Goal: Task Accomplishment & Management: Use online tool/utility

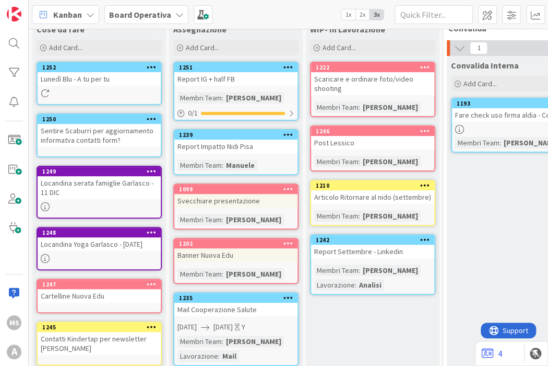
scroll to position [110, 0]
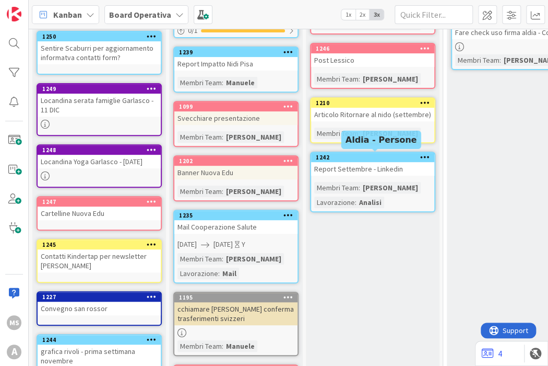
click at [356, 157] on div "1242" at bounding box center [375, 157] width 119 height 7
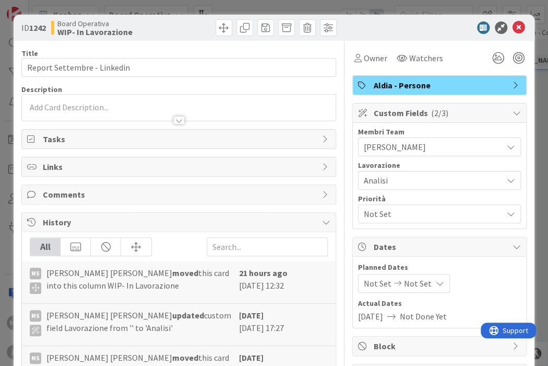
click at [131, 158] on div "Links" at bounding box center [179, 166] width 314 height 19
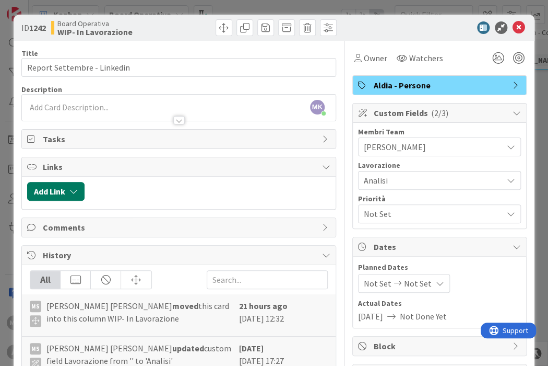
click at [62, 194] on button "Add Link" at bounding box center [55, 191] width 57 height 19
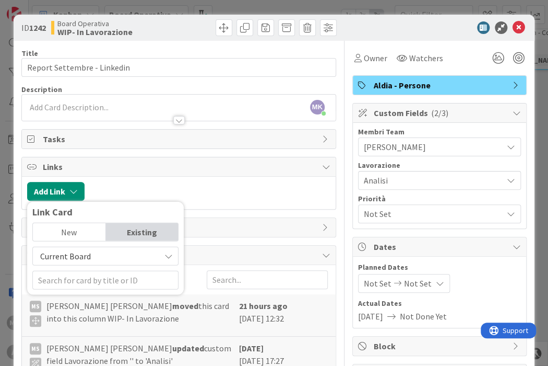
click at [72, 255] on span "Current Board" at bounding box center [65, 256] width 51 height 10
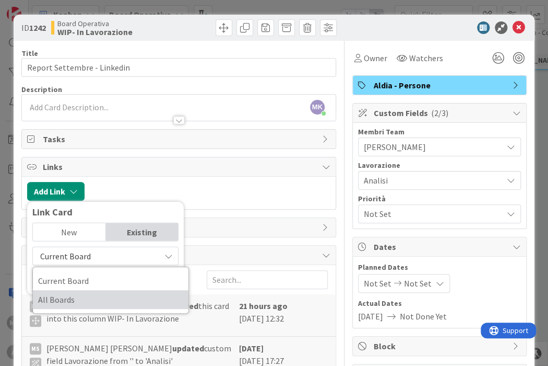
click at [74, 301] on span "All Boards" at bounding box center [110, 299] width 145 height 16
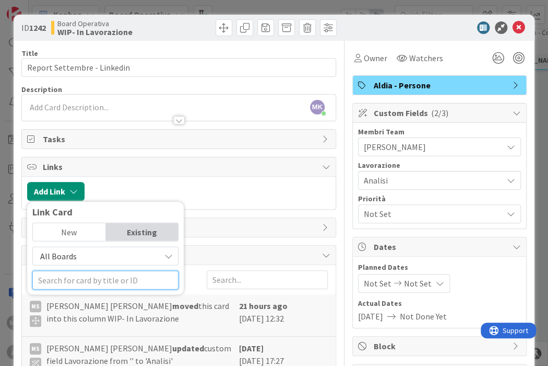
click at [83, 278] on input "text" at bounding box center [105, 279] width 146 height 19
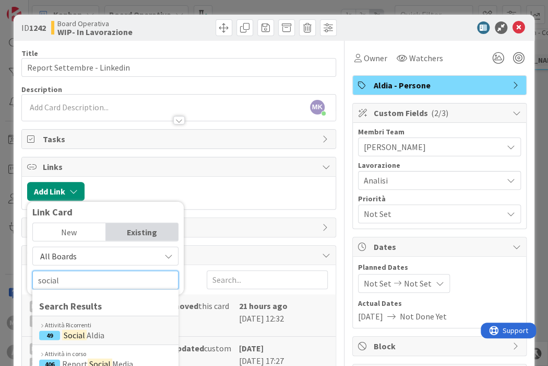
scroll to position [42, 0]
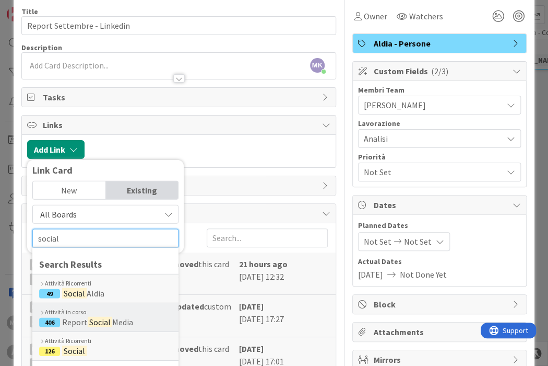
type input "social"
click at [90, 312] on div "Attività in corso" at bounding box center [105, 311] width 133 height 9
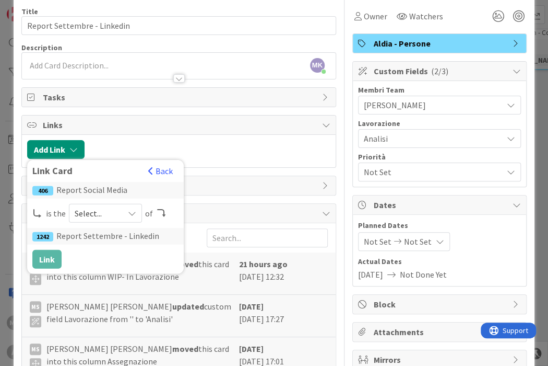
click at [93, 206] on span "Select..." at bounding box center [97, 213] width 44 height 15
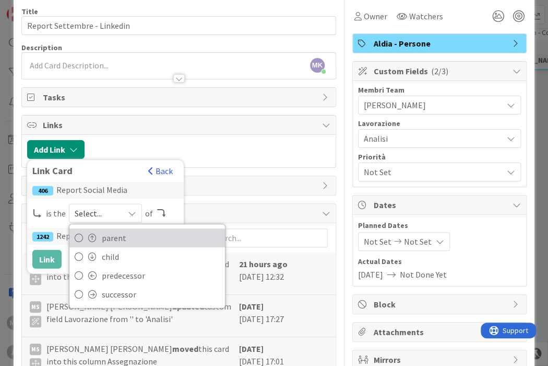
click at [95, 234] on span at bounding box center [92, 237] width 8 height 8
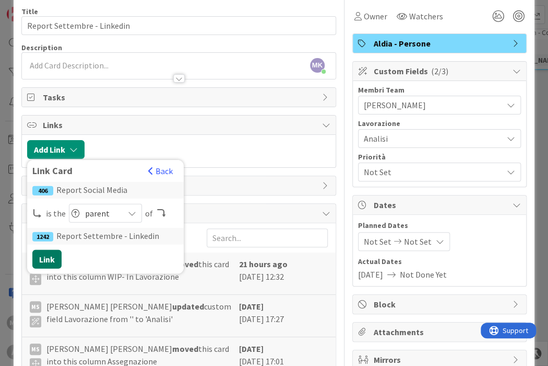
click at [36, 262] on div "Link Card Back 406 Report Social Media is the parent parent child predecessor s…" at bounding box center [105, 217] width 157 height 114
click at [36, 262] on button "Link" at bounding box center [46, 259] width 29 height 19
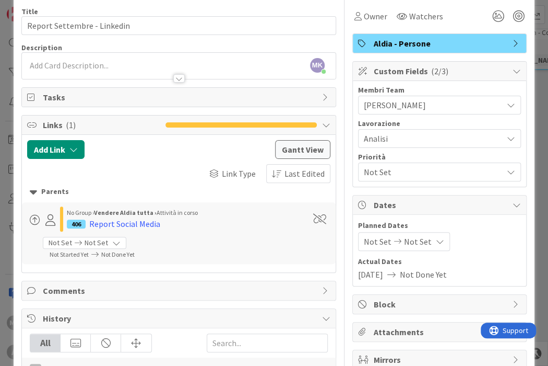
click at [533, 109] on div "ID 1242 Board Operativa WIP- In Lavorazione Title 27 / 128 Report Settembre - L…" at bounding box center [274, 183] width 548 height 366
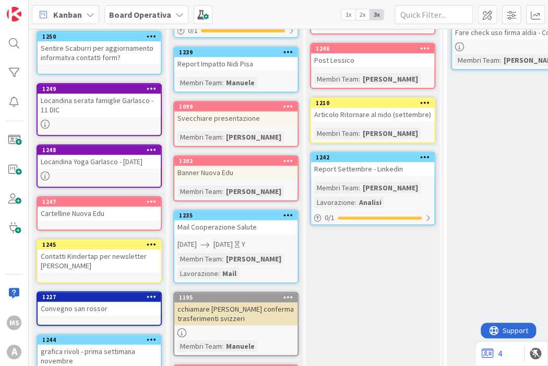
click at [216, 217] on div "1235" at bounding box center [235, 214] width 123 height 9
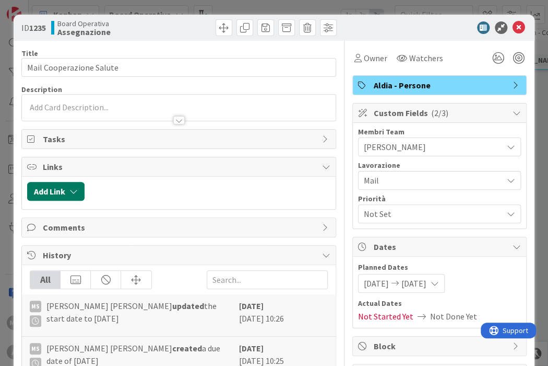
click at [57, 182] on button "Add Link" at bounding box center [55, 191] width 57 height 19
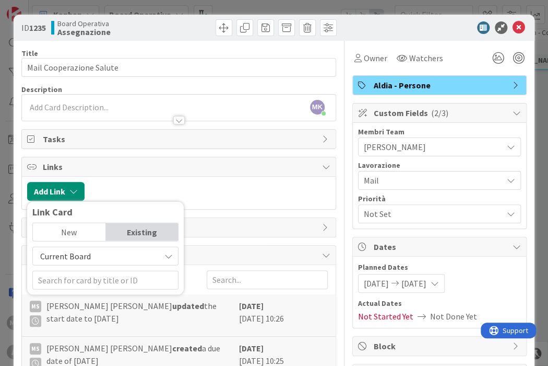
click at [77, 253] on span "Current Board" at bounding box center [65, 256] width 51 height 10
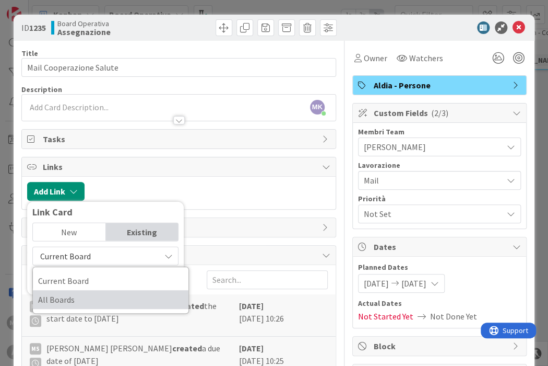
click at [71, 291] on span "All Boards" at bounding box center [110, 299] width 145 height 16
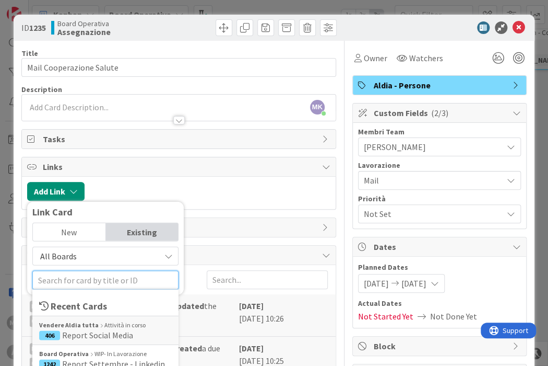
click at [75, 284] on input "text" at bounding box center [105, 279] width 146 height 19
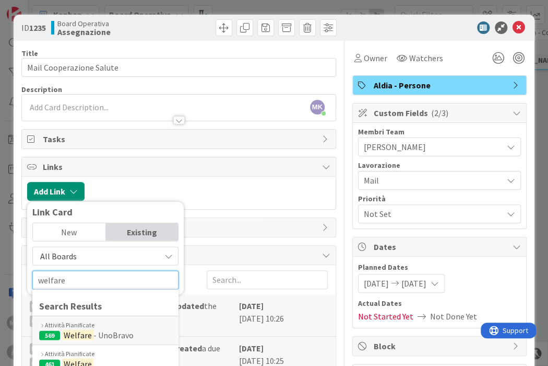
scroll to position [39, 0]
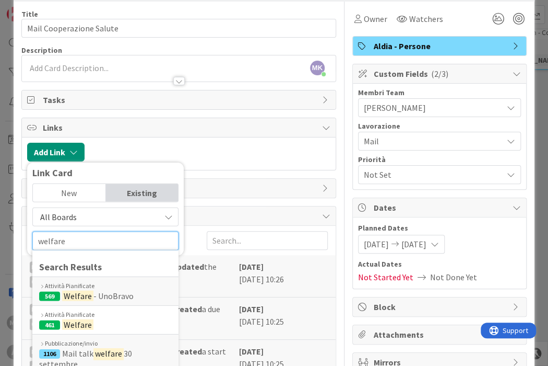
type input "welfare"
click at [111, 314] on div "Attività Pianificate" at bounding box center [105, 314] width 133 height 9
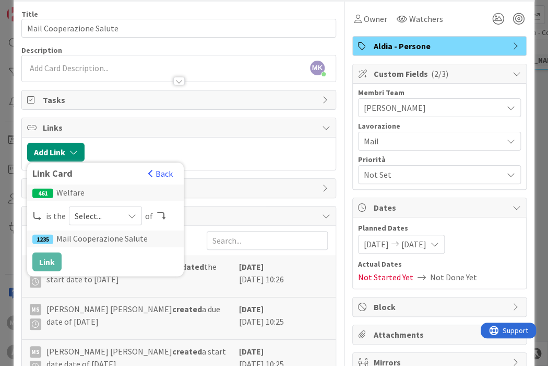
click at [90, 215] on span "Select..." at bounding box center [97, 215] width 44 height 15
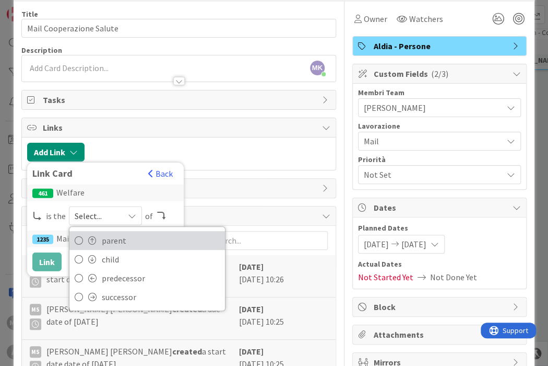
click at [88, 238] on span at bounding box center [92, 240] width 8 height 8
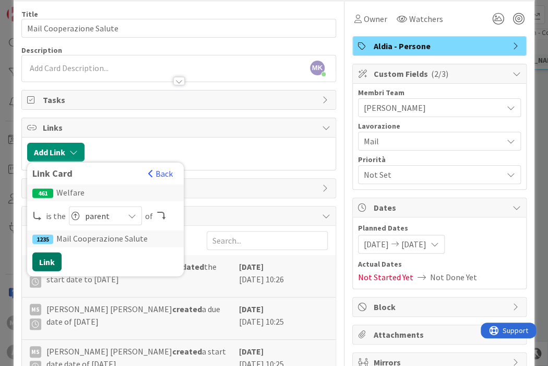
click at [52, 257] on button "Link" at bounding box center [46, 261] width 29 height 19
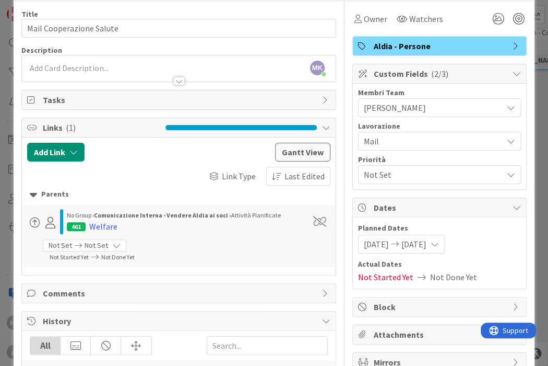
scroll to position [0, 0]
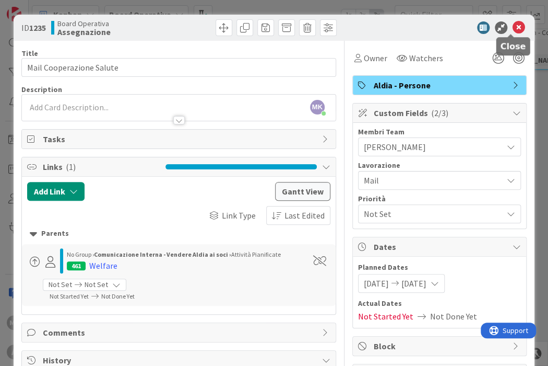
click at [513, 26] on icon at bounding box center [519, 27] width 13 height 13
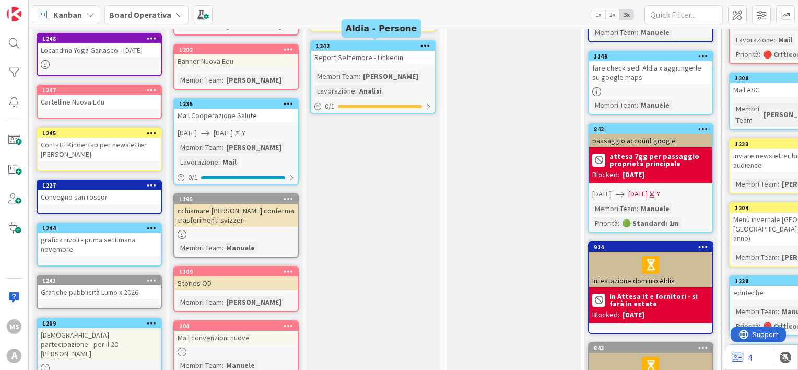
scroll to position [221, 0]
